Goal: Find specific page/section: Find specific page/section

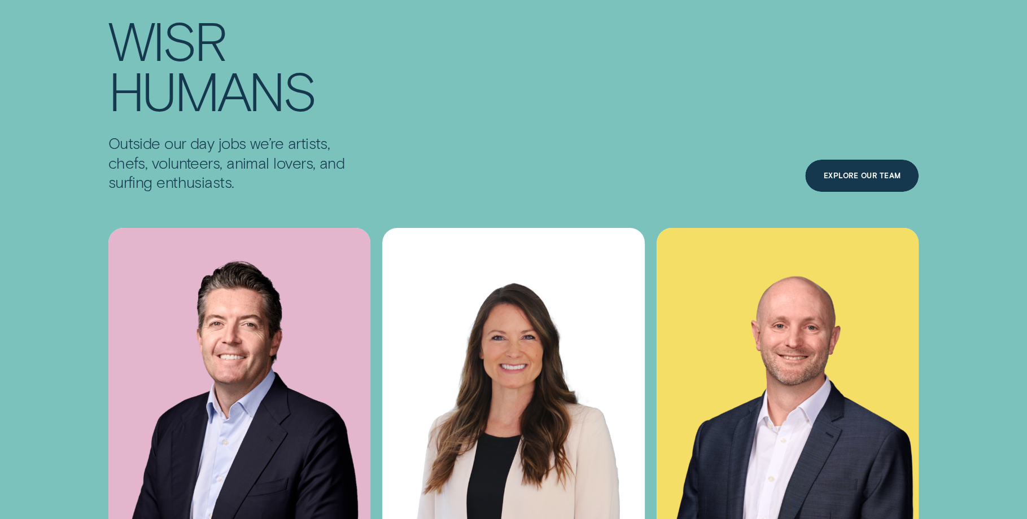
scroll to position [4153, 0]
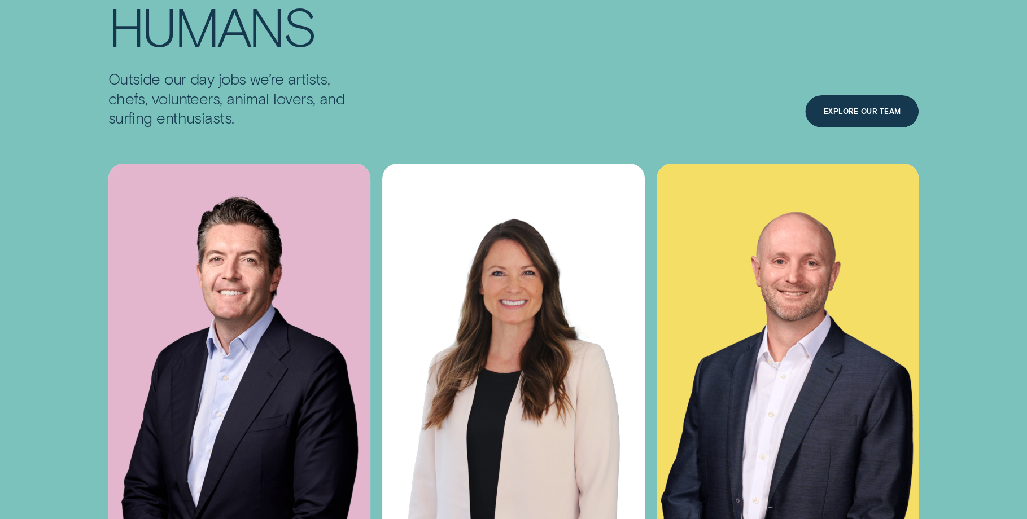
click at [1010, 287] on div "Wisr Humans Outside our day jobs we’re artists, chefs, volunteers, animal lover…" at bounding box center [513, 253] width 1027 height 606
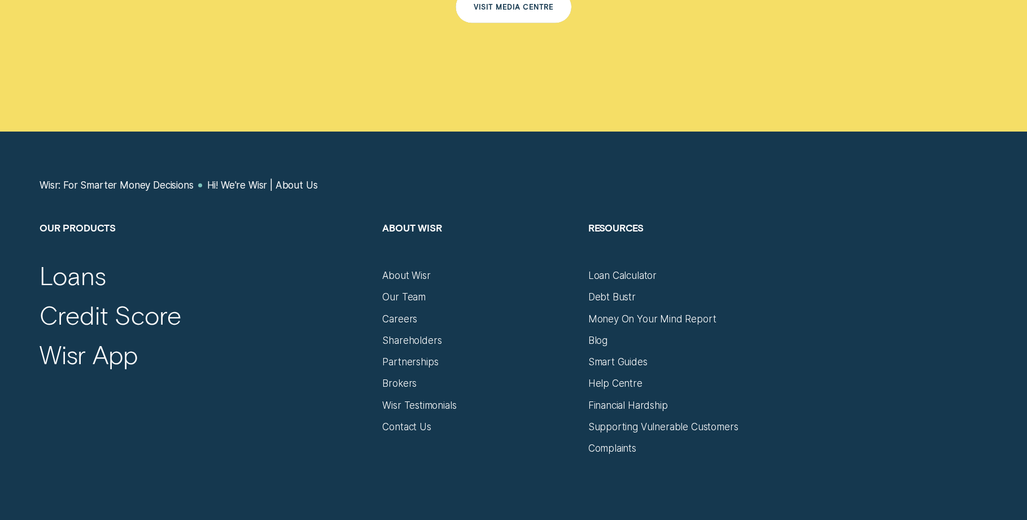
scroll to position [7200, 0]
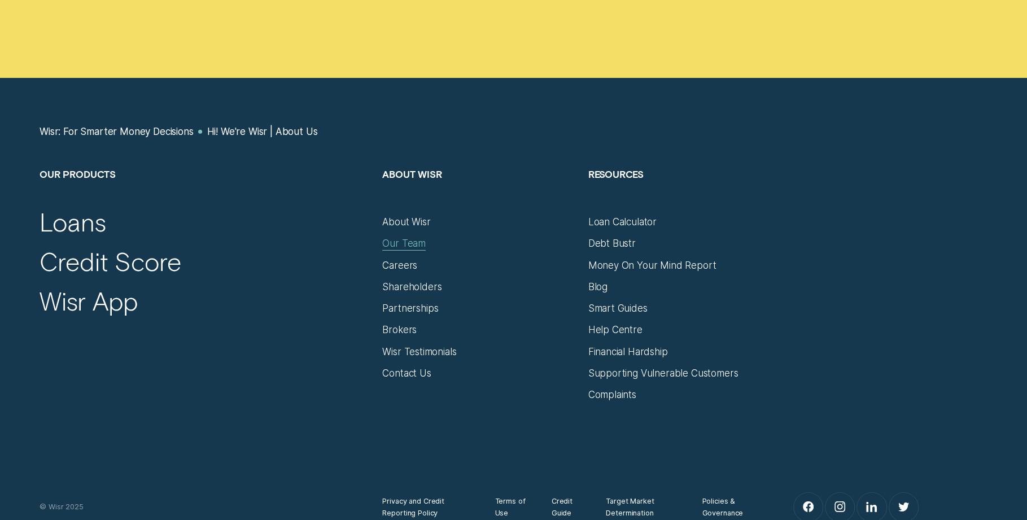
click at [405, 238] on div "Our Team" at bounding box center [403, 244] width 43 height 12
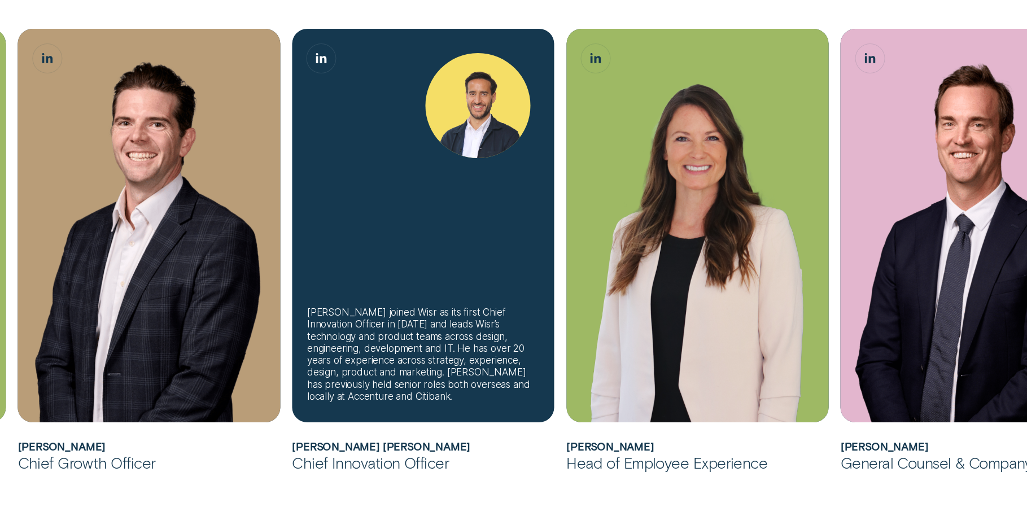
scroll to position [743, 0]
